Goal: Information Seeking & Learning: Learn about a topic

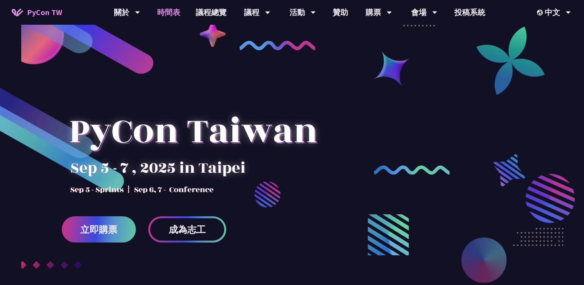
click at [178, 14] on link "時間表" at bounding box center [168, 12] width 39 height 25
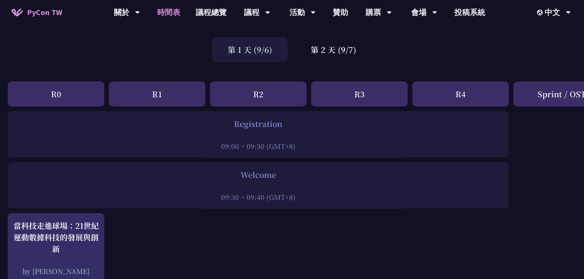
scroll to position [46, 0]
click at [172, 99] on div "R1" at bounding box center [157, 93] width 96 height 25
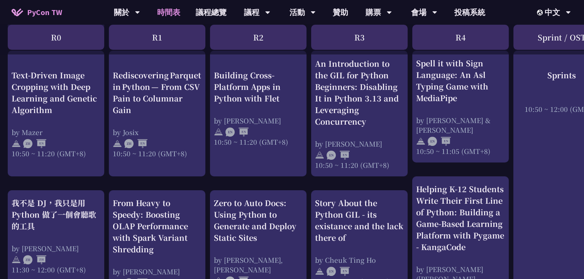
scroll to position [386, 0]
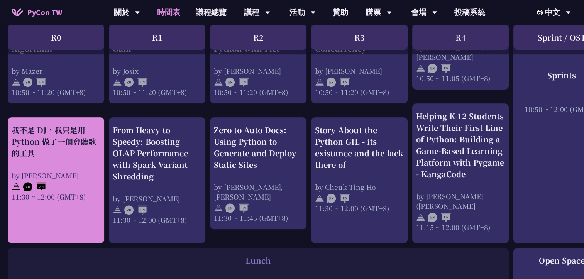
click at [54, 160] on div "我不是 DJ，我只是用 Python 做了一個會聽歌的工具 by 羅經凱 11:30 ~ 12:00 (GMT+8)" at bounding box center [56, 162] width 89 height 77
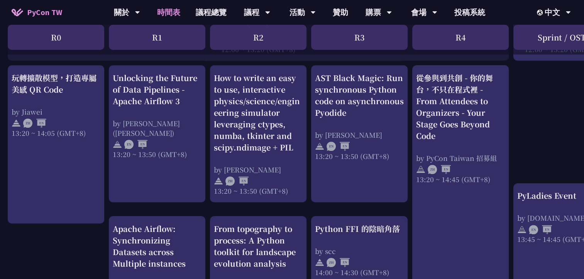
scroll to position [643, 0]
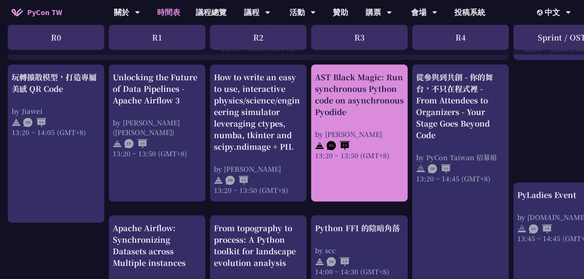
click at [395, 93] on div "AST Black Magic: Run synchronous Python code on asynchronous Pyodide" at bounding box center [359, 94] width 89 height 46
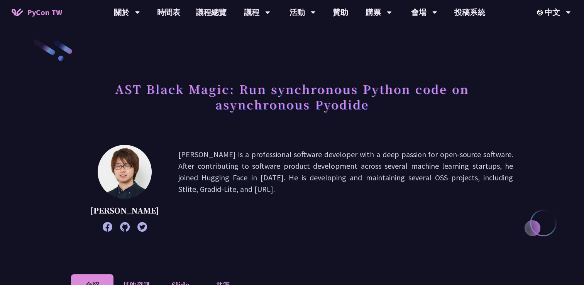
click at [360, 167] on p "[PERSON_NAME] is a professional software developer with a deep passion for open…" at bounding box center [345, 188] width 334 height 79
click at [194, 180] on p "[PERSON_NAME] is a professional software developer with a deep passion for open…" at bounding box center [345, 188] width 334 height 79
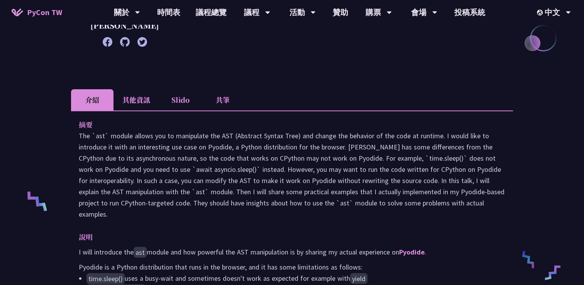
scroll to position [185, 0]
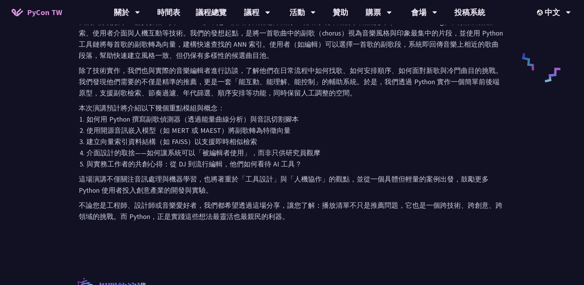
scroll to position [387, 0]
